Goal: Find specific page/section: Find specific page/section

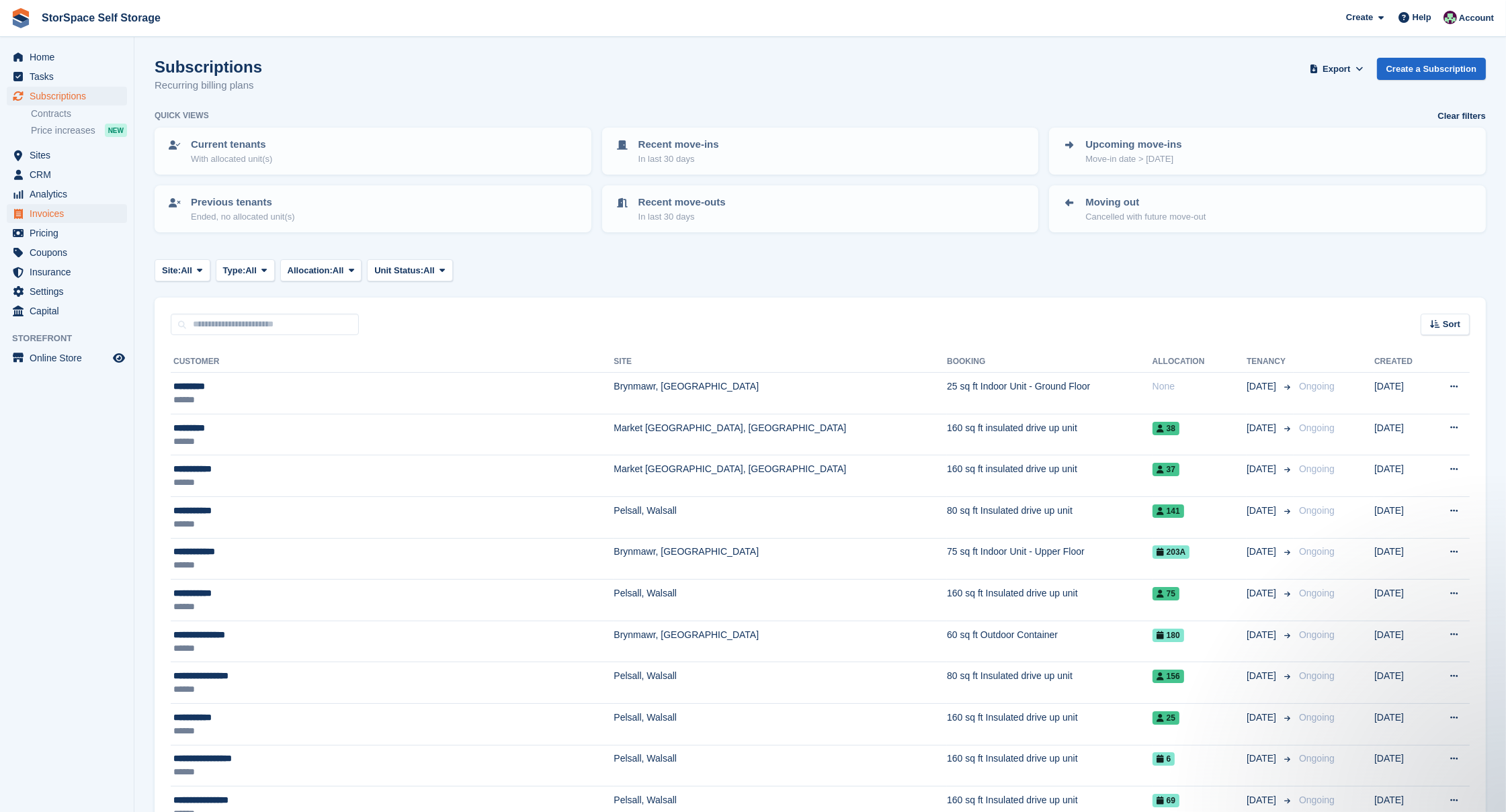
click at [39, 209] on span "Invoices" at bounding box center [70, 214] width 81 height 19
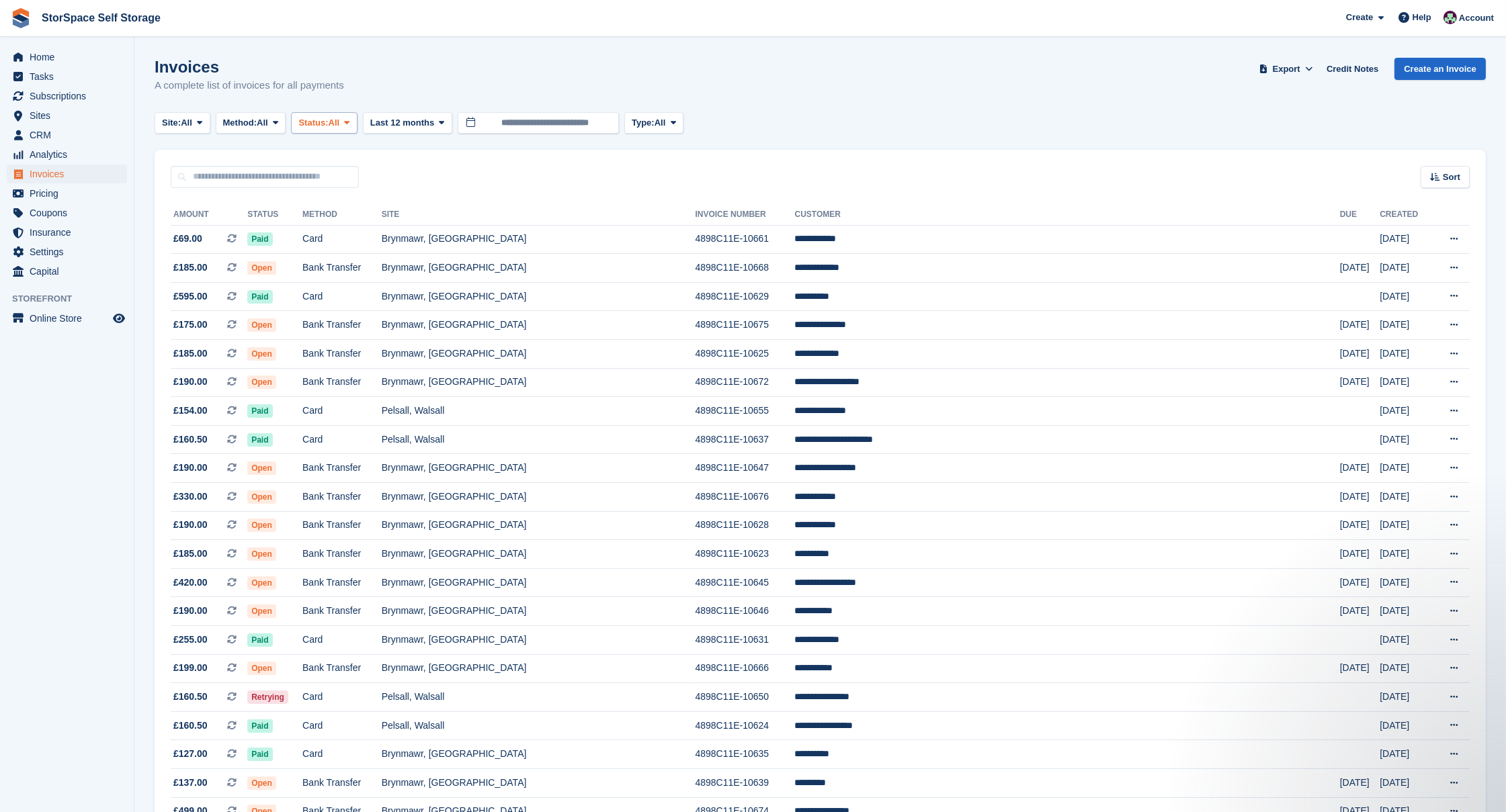
click at [328, 124] on span "Status:" at bounding box center [313, 123] width 30 height 13
click at [278, 122] on icon at bounding box center [275, 122] width 6 height 8
click at [267, 206] on link "Cash" at bounding box center [280, 203] width 117 height 24
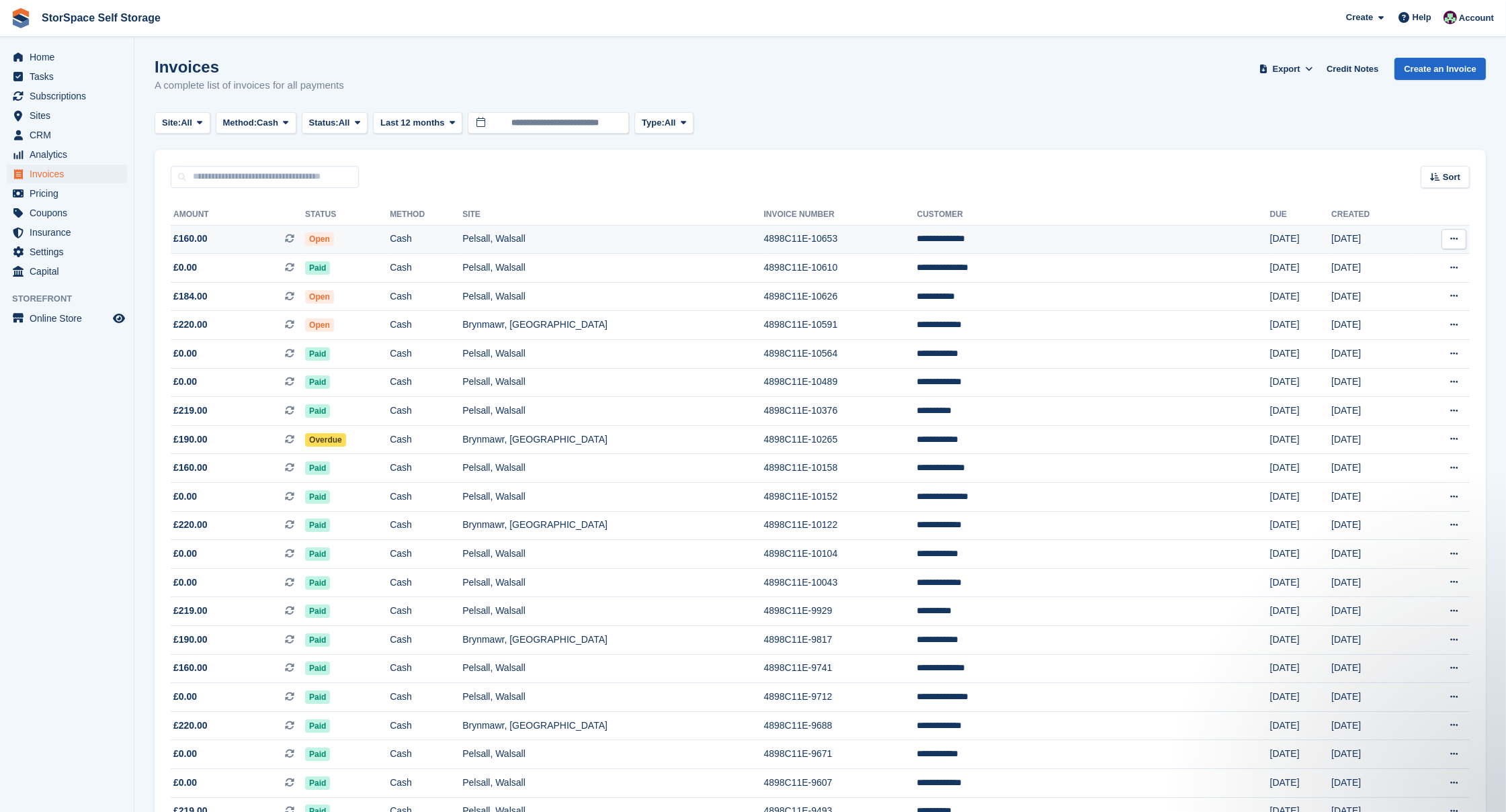
click at [620, 239] on td "Pelsall, Walsall" at bounding box center [613, 239] width 301 height 29
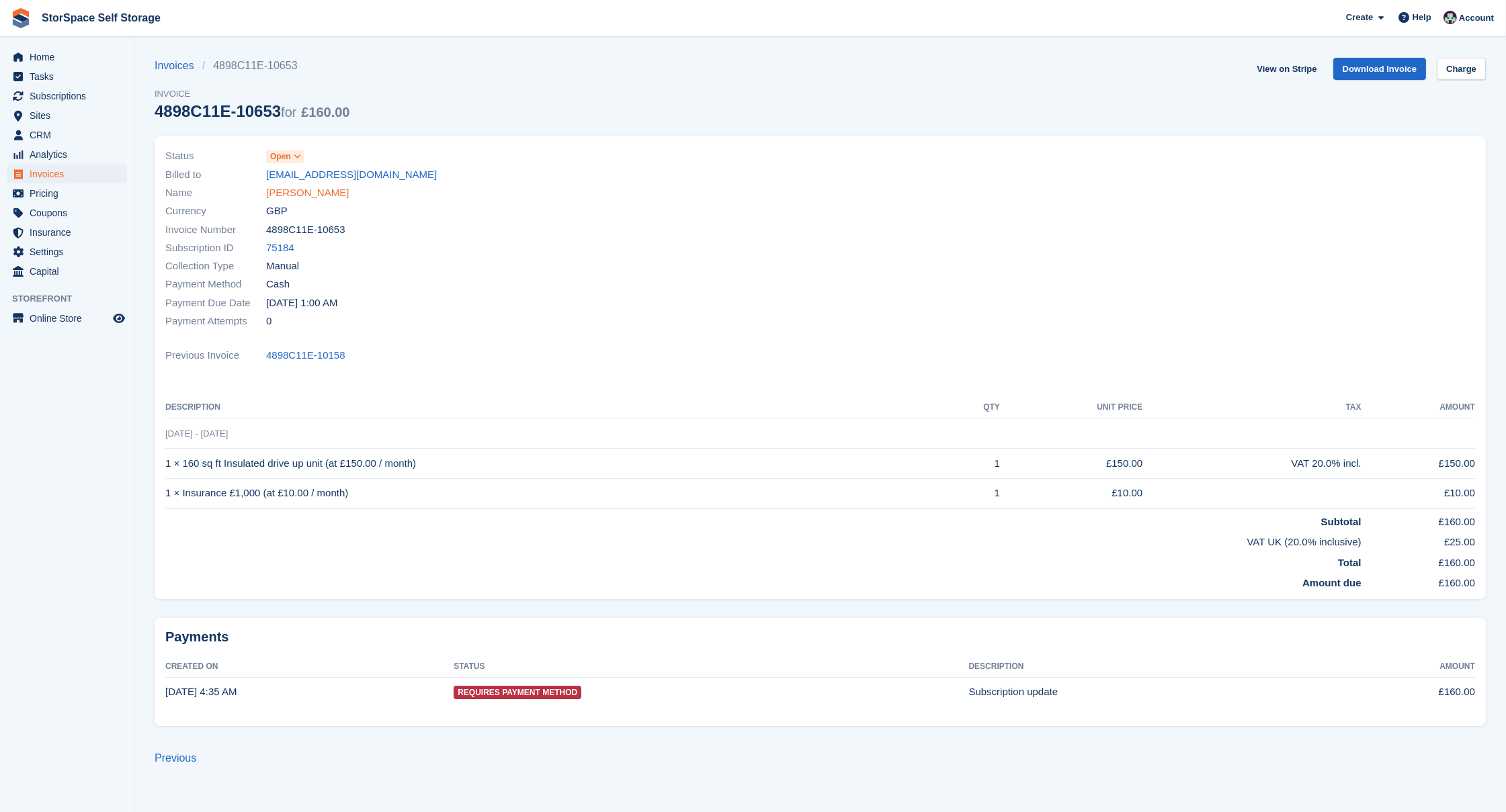
click at [298, 197] on link "[PERSON_NAME]" at bounding box center [307, 193] width 83 height 16
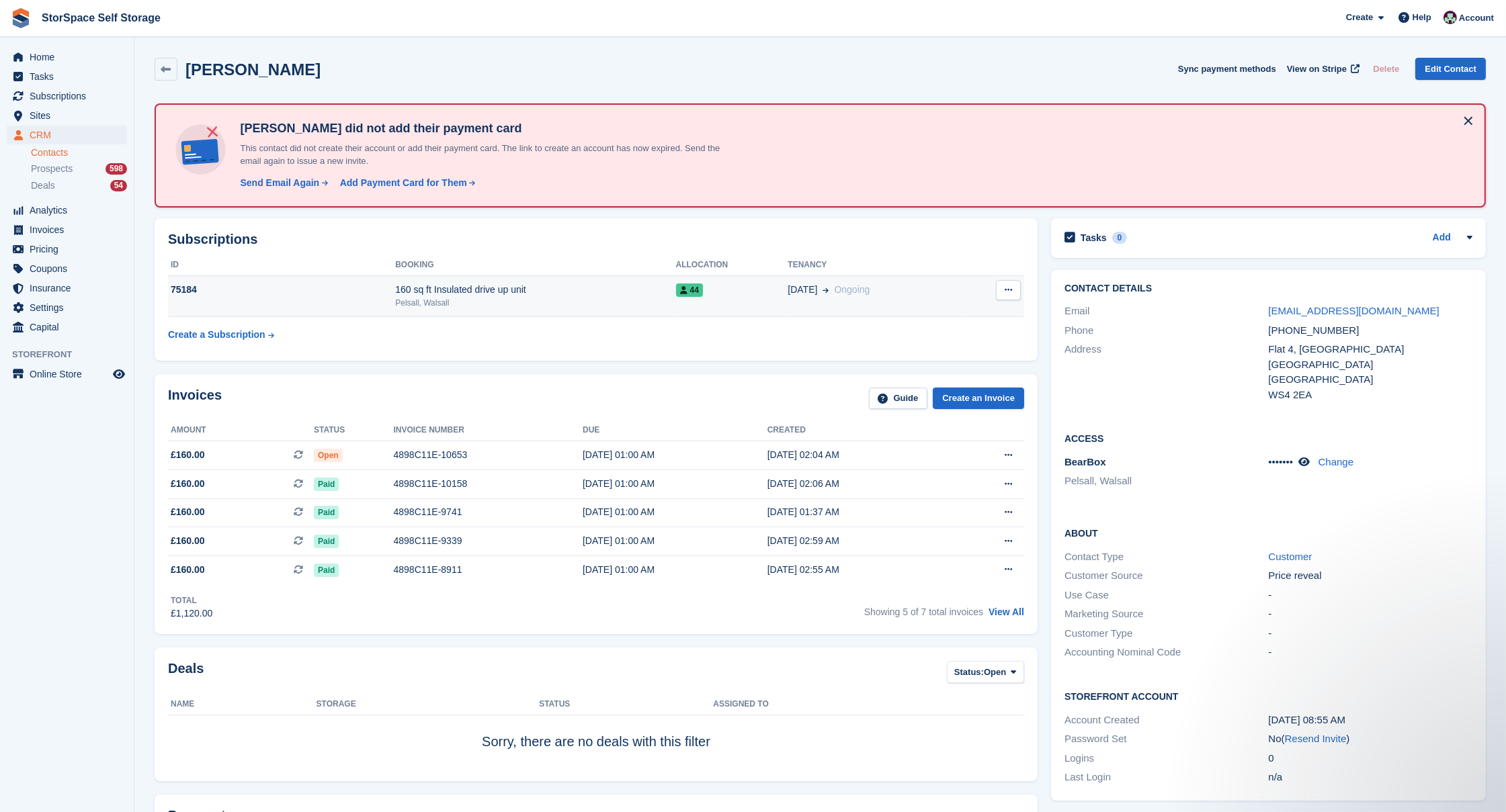
click at [567, 292] on div "160 sq ft Insulated drive up unit" at bounding box center [535, 289] width 280 height 14
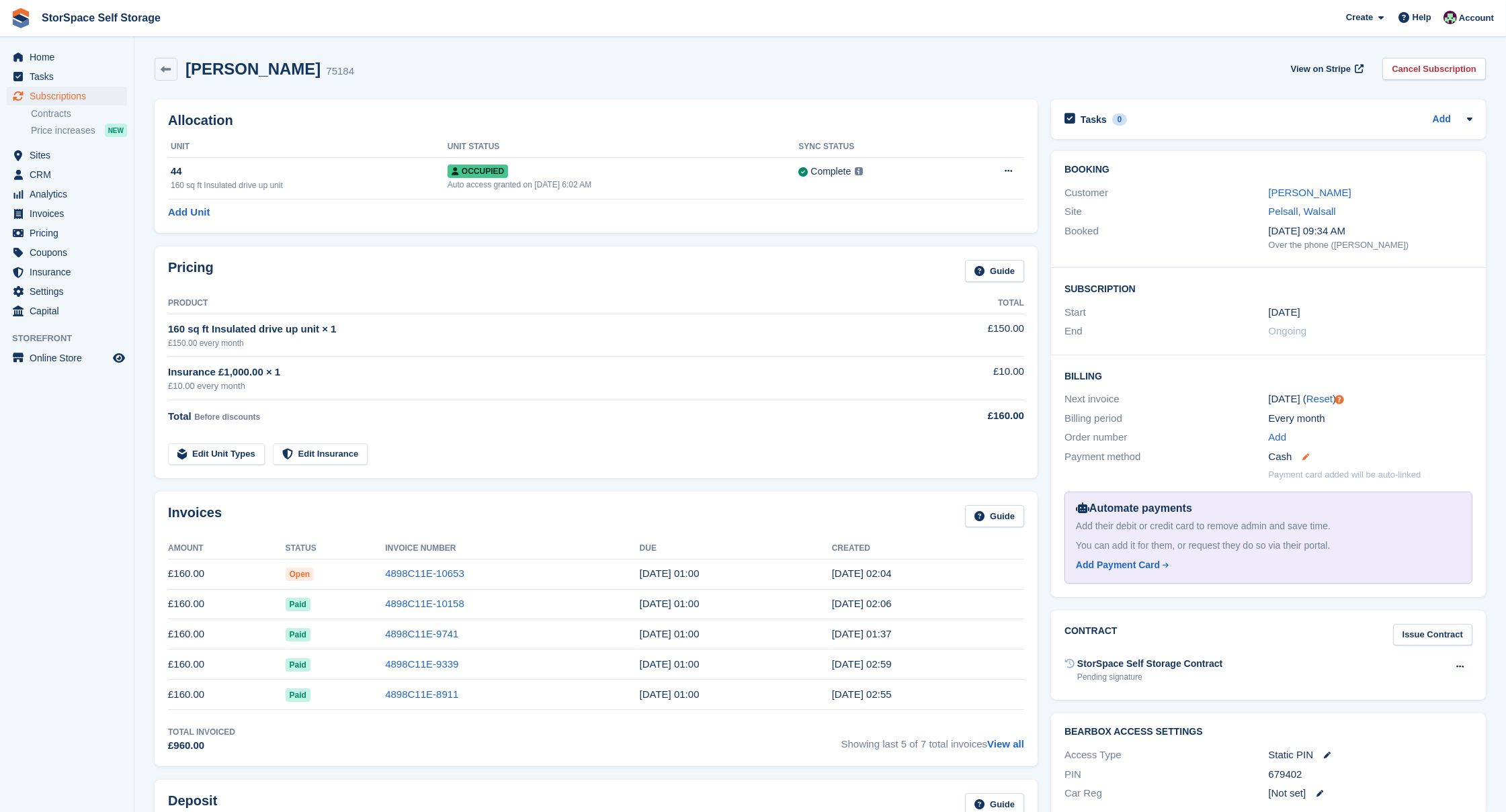
click at [1306, 454] on icon at bounding box center [1306, 457] width 7 height 7
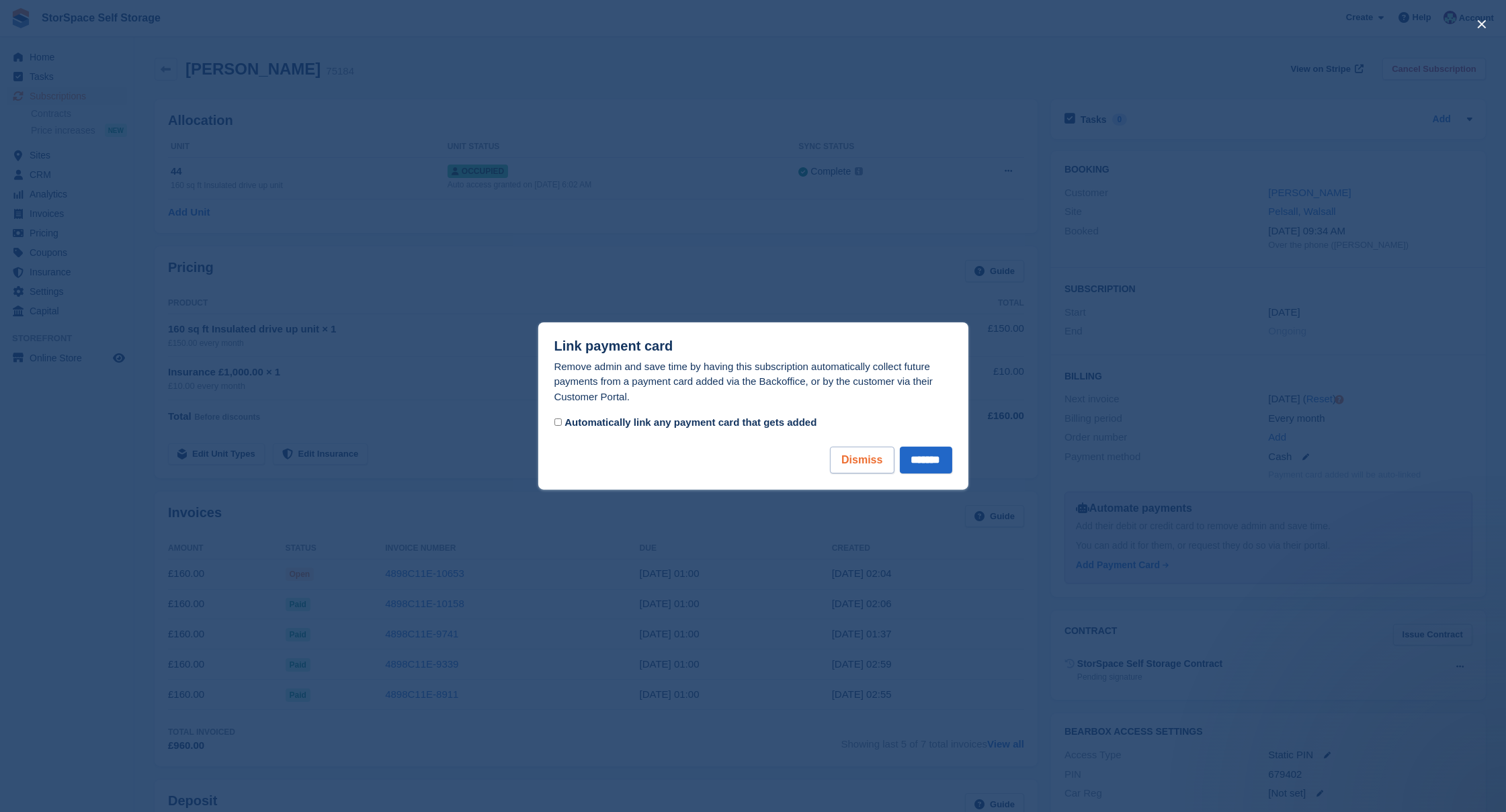
click at [855, 460] on button "Dismiss" at bounding box center [861, 459] width 64 height 27
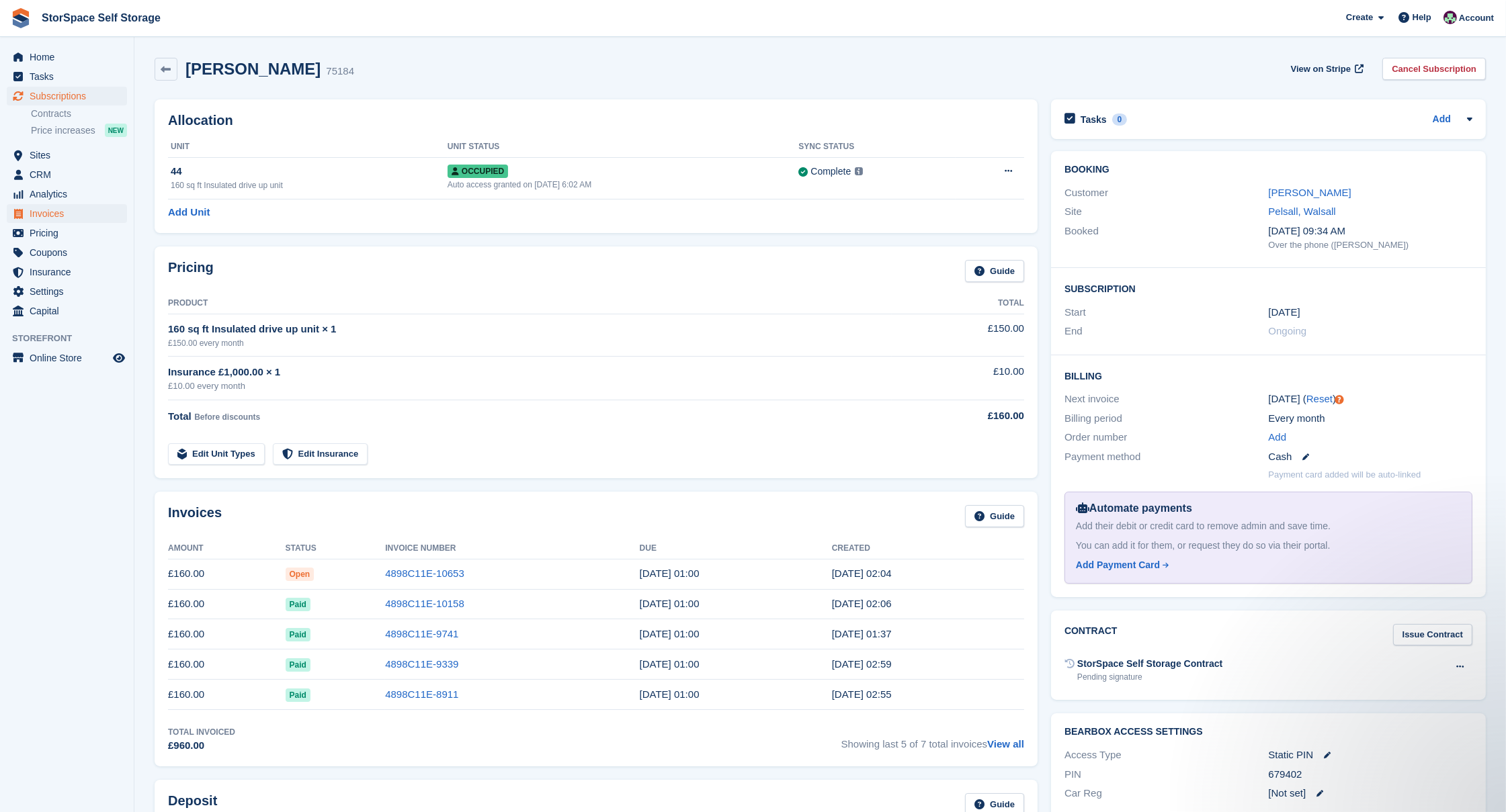
click at [52, 212] on span "Invoices" at bounding box center [70, 214] width 81 height 19
